Goal: Find specific page/section

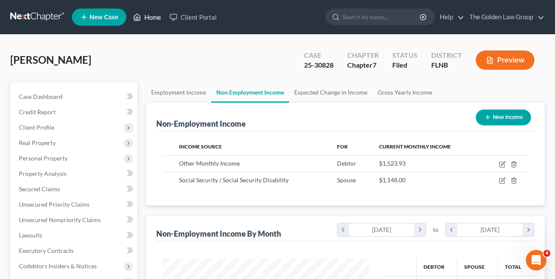
scroll to position [154, 223]
click at [152, 18] on link "Home" at bounding box center [147, 16] width 36 height 15
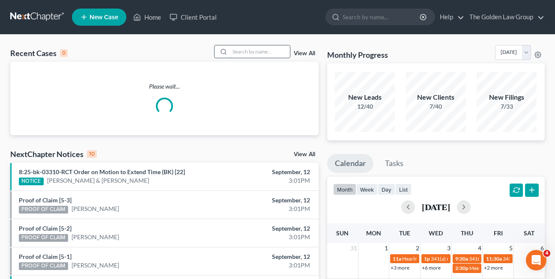
click at [251, 53] on input "search" at bounding box center [260, 51] width 60 height 12
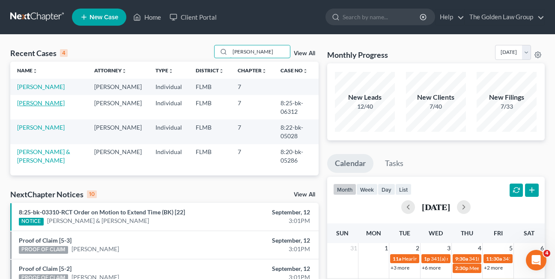
type input "[PERSON_NAME]"
click at [23, 100] on link "[PERSON_NAME]" at bounding box center [41, 102] width 48 height 7
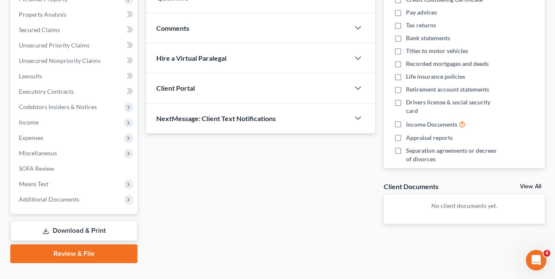
scroll to position [176, 0]
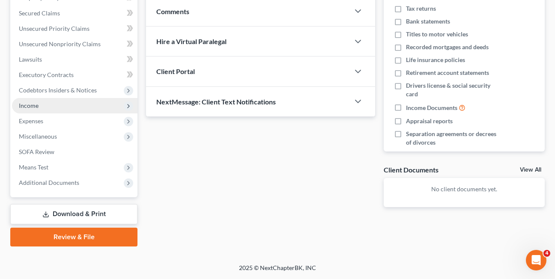
click at [26, 105] on span "Income" at bounding box center [29, 105] width 20 height 7
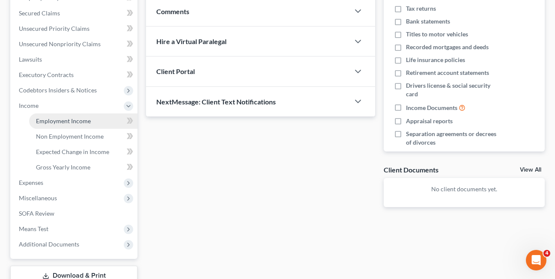
click at [46, 125] on link "Employment Income" at bounding box center [83, 121] width 108 height 15
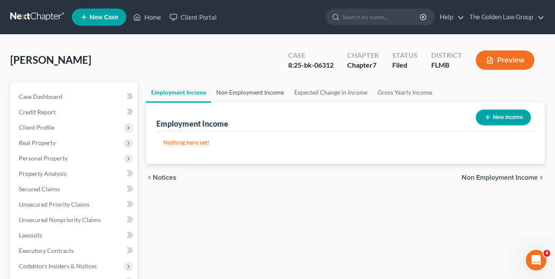
click at [246, 95] on link "Non Employment Income" at bounding box center [250, 92] width 78 height 21
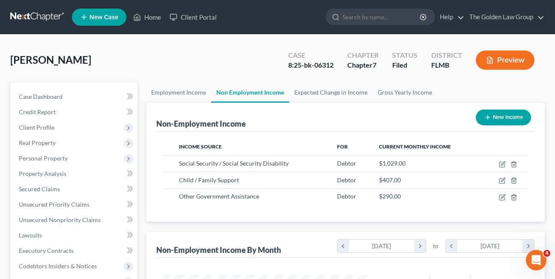
scroll to position [154, 223]
click at [40, 156] on span "Personal Property" at bounding box center [43, 158] width 49 height 7
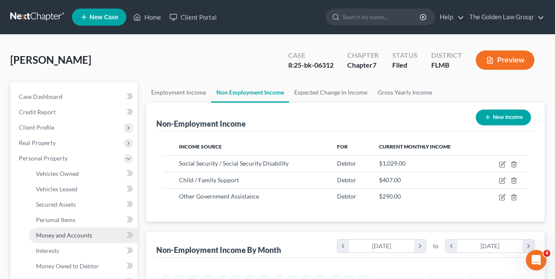
click at [42, 236] on span "Money and Accounts" at bounding box center [64, 235] width 56 height 7
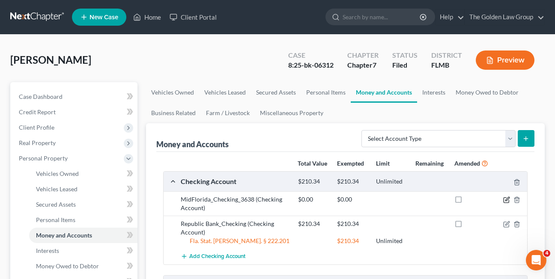
click at [505, 199] on icon "button" at bounding box center [507, 200] width 7 height 7
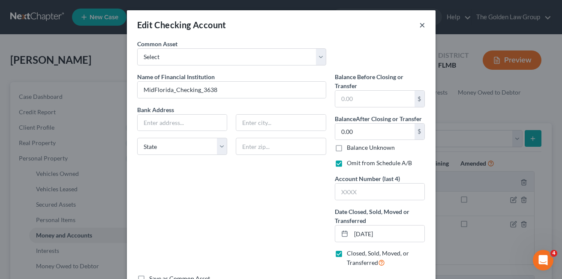
click at [419, 26] on button "×" at bounding box center [422, 25] width 6 height 10
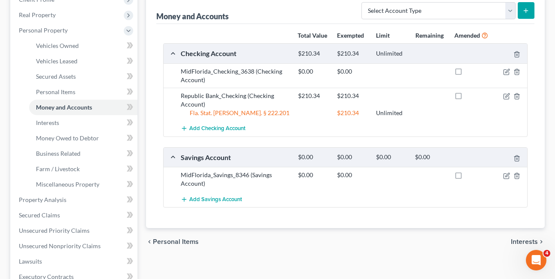
scroll to position [129, 0]
click at [507, 177] on icon "button" at bounding box center [507, 175] width 7 height 7
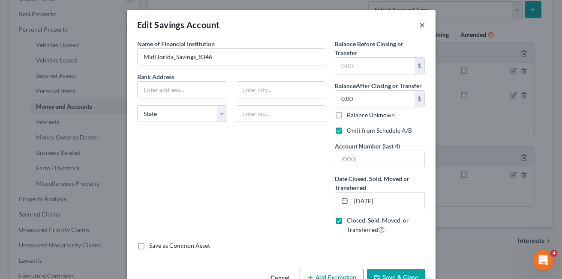
click at [419, 24] on button "×" at bounding box center [422, 25] width 6 height 10
